Goal: Information Seeking & Learning: Learn about a topic

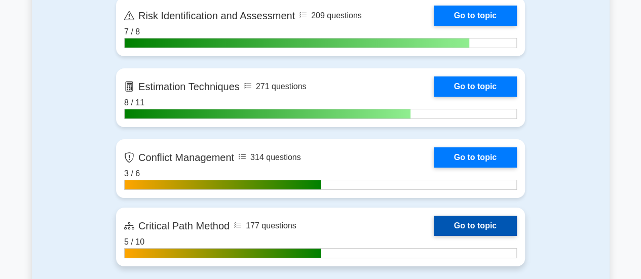
scroll to position [1975, 0]
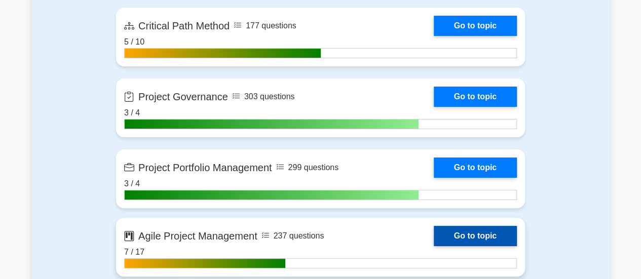
click at [473, 236] on link "Go to topic" at bounding box center [475, 236] width 83 height 20
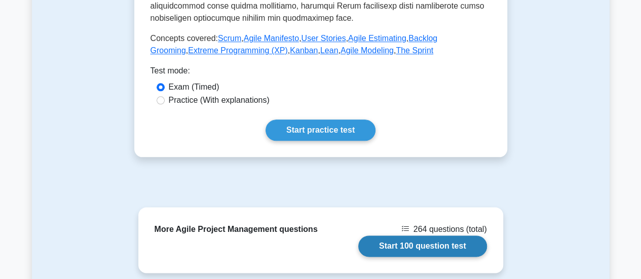
scroll to position [608, 0]
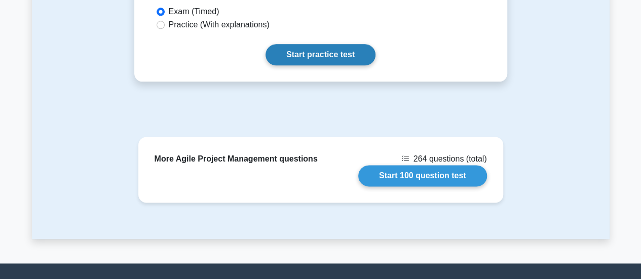
click at [322, 44] on link "Start practice test" at bounding box center [320, 54] width 110 height 21
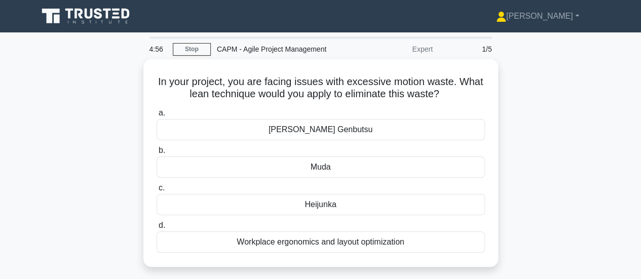
drag, startPoint x: 412, startPoint y: 241, endPoint x: 115, endPoint y: 77, distance: 339.1
click at [115, 77] on div "In your project, you are facing issues with excessive motion waste. What lean t…" at bounding box center [320, 169] width 577 height 220
copy div "In your project, you are facing issues with excessive motion waste. What lean t…"
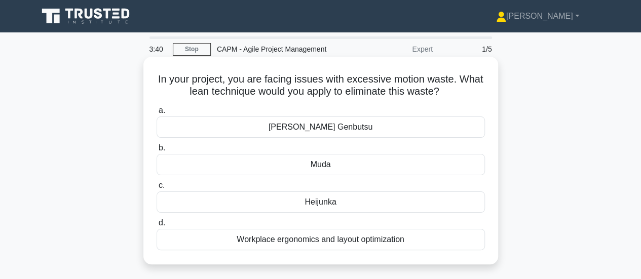
click at [275, 239] on div "Workplace ergonomics and layout optimization" at bounding box center [321, 239] width 328 height 21
click at [157, 226] on input "d. Workplace ergonomics and layout optimization" at bounding box center [157, 223] width 0 height 7
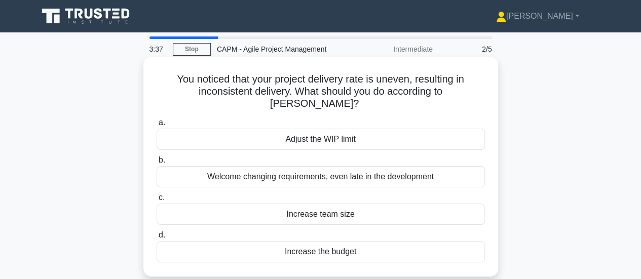
drag, startPoint x: 360, startPoint y: 240, endPoint x: 173, endPoint y: 74, distance: 249.7
click at [173, 74] on div "You noticed that your project delivery rate is uneven, resulting in inconsisten…" at bounding box center [320, 167] width 346 height 212
copy div "You noticed that your project delivery rate is uneven, resulting in inconsisten…"
click at [337, 166] on div "Welcome changing requirements, even late in the development" at bounding box center [321, 176] width 328 height 21
click at [157, 164] on input "b. Welcome changing requirements, even late in the development" at bounding box center [157, 160] width 0 height 7
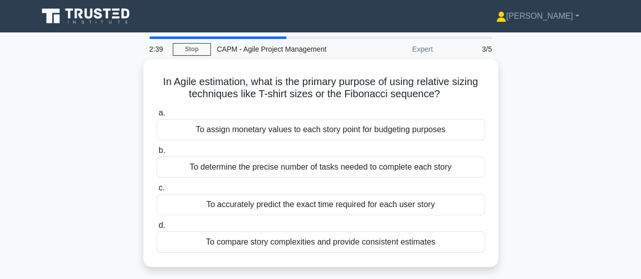
drag, startPoint x: 450, startPoint y: 235, endPoint x: 127, endPoint y: 81, distance: 358.0
click at [127, 81] on div "In Agile estimation, what is the primary purpose of using relative sizing techn…" at bounding box center [320, 169] width 577 height 220
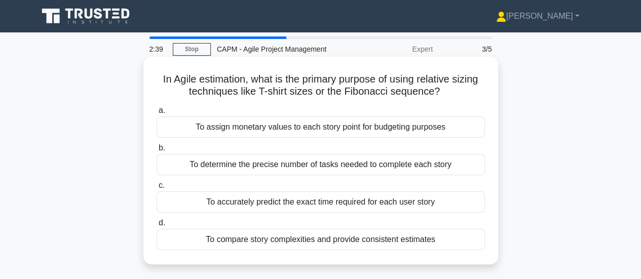
copy div "In Agile estimation, what is the primary purpose of using relative sizing techn…"
